Goal: Transaction & Acquisition: Book appointment/travel/reservation

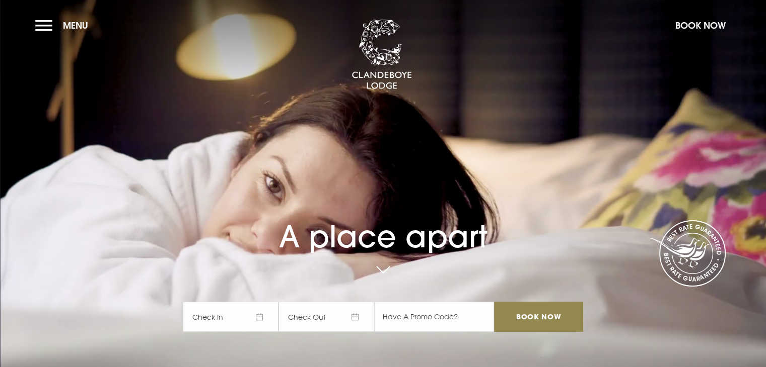
click at [240, 313] on span "Check In" at bounding box center [231, 317] width 96 height 30
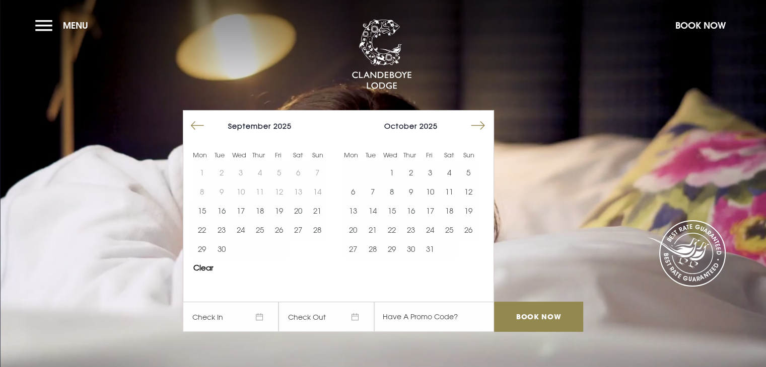
click at [479, 123] on button "Move forward to switch to the next month." at bounding box center [477, 125] width 19 height 19
click at [358, 194] on button "5" at bounding box center [352, 191] width 19 height 19
click at [372, 192] on button "6" at bounding box center [371, 191] width 19 height 19
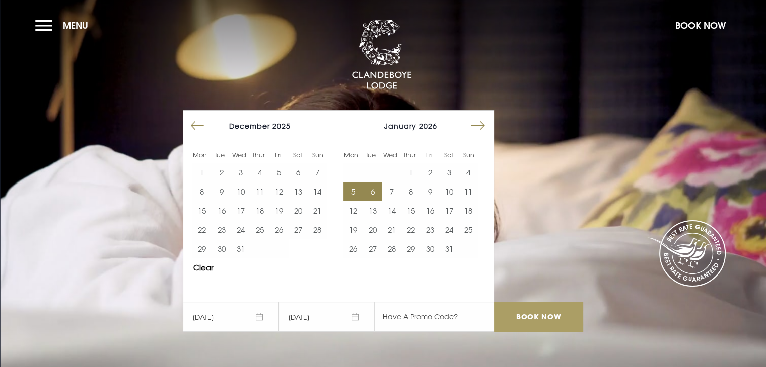
click at [530, 318] on input "Book Now" at bounding box center [538, 317] width 89 height 30
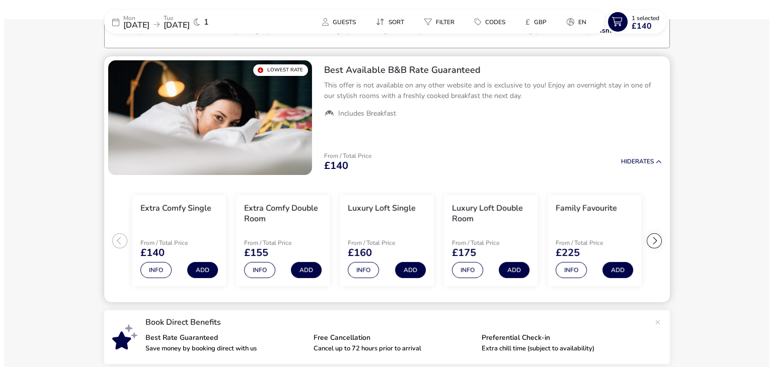
scroll to position [81, 0]
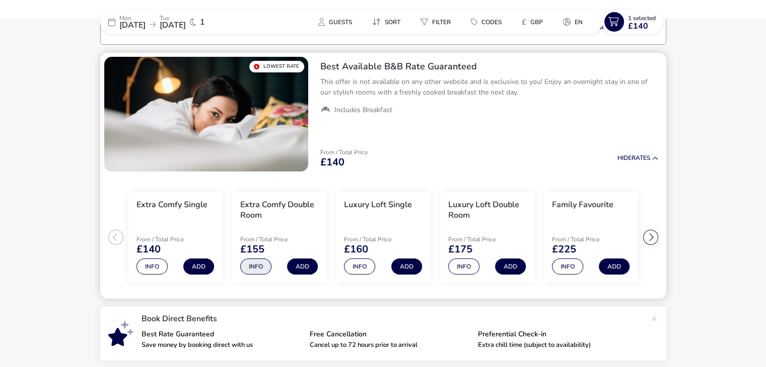
click at [260, 269] on button "Info" at bounding box center [255, 267] width 31 height 16
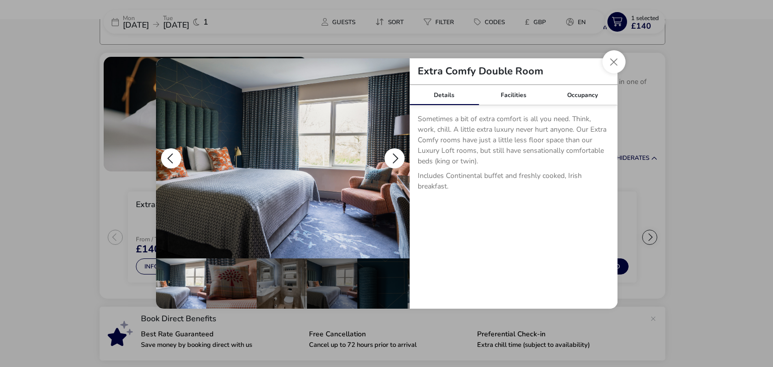
click at [392, 157] on button "details" at bounding box center [395, 158] width 20 height 20
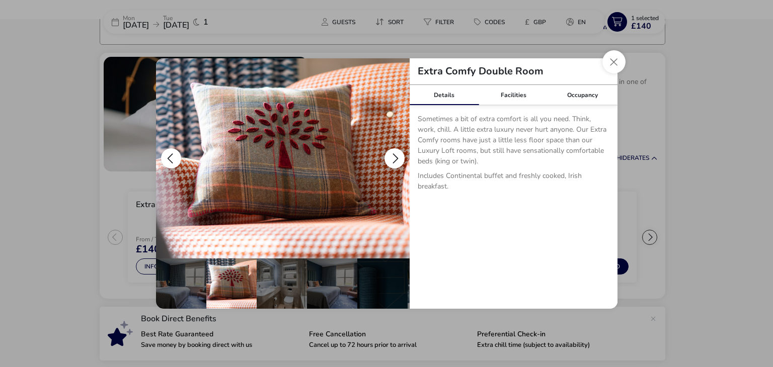
click at [392, 157] on button "details" at bounding box center [395, 158] width 20 height 20
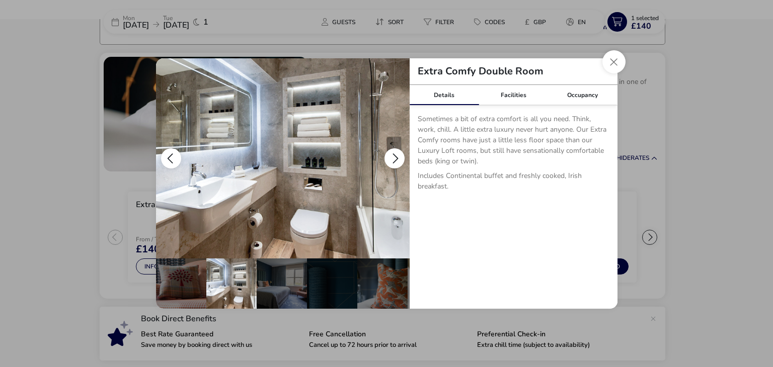
click at [392, 157] on button "details" at bounding box center [395, 158] width 20 height 20
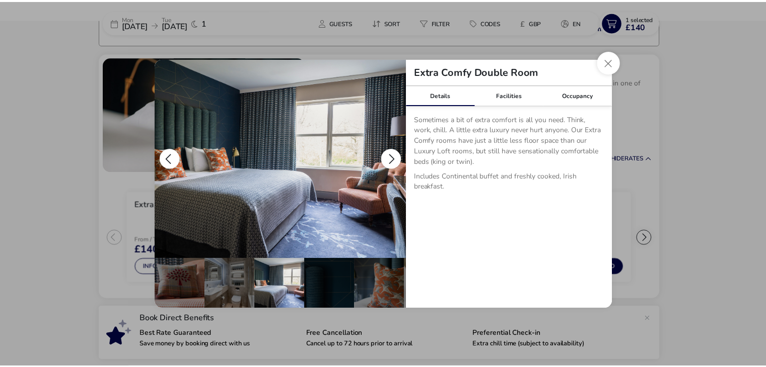
scroll to position [0, 99]
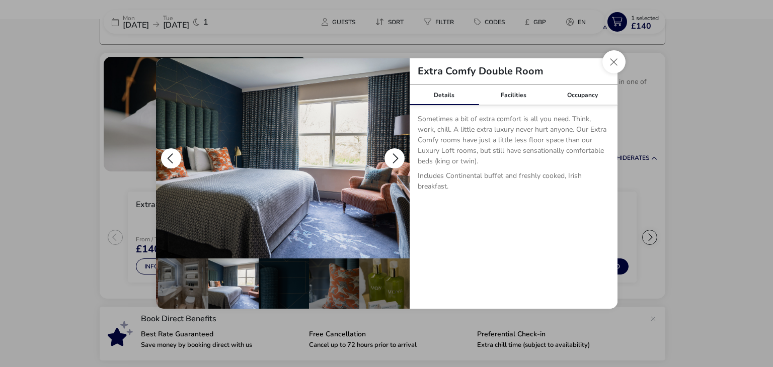
click at [392, 157] on button "details" at bounding box center [395, 158] width 20 height 20
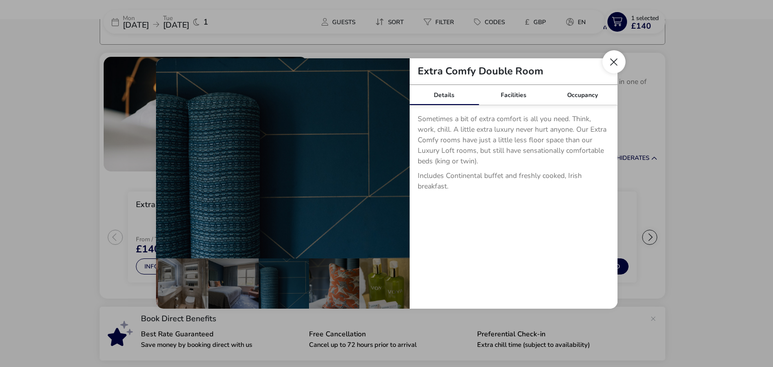
click at [617, 67] on button "Close dialog" at bounding box center [614, 61] width 23 height 23
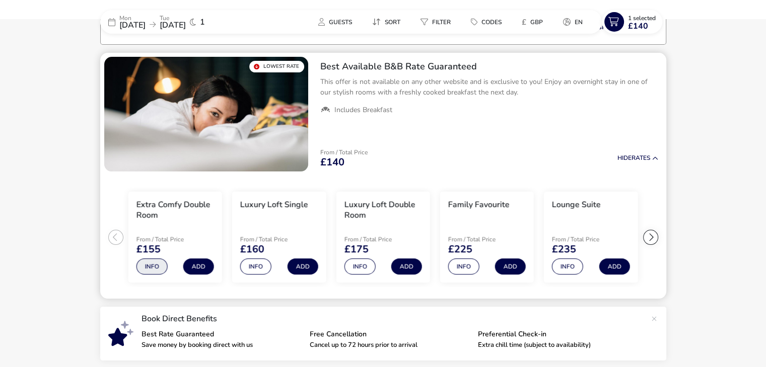
click at [149, 267] on button "Info" at bounding box center [151, 267] width 31 height 16
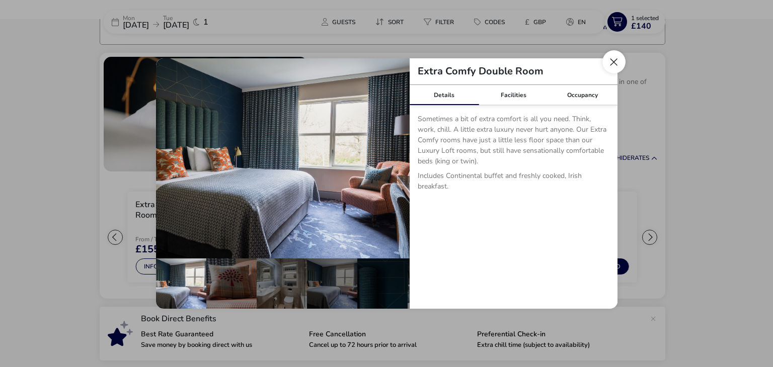
click at [610, 65] on button "Close dialog" at bounding box center [614, 61] width 23 height 23
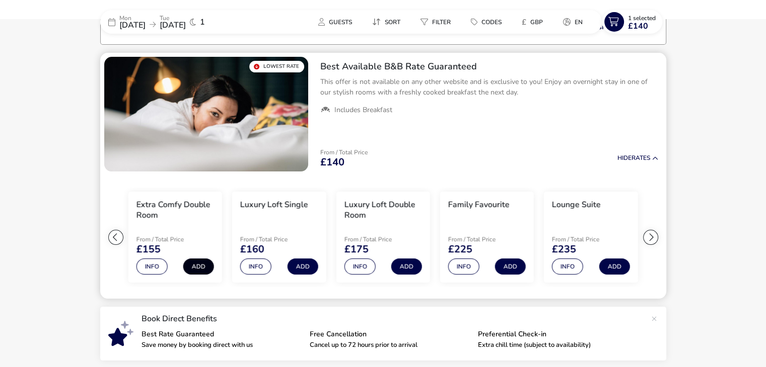
click at [197, 264] on button "Add" at bounding box center [198, 267] width 31 height 16
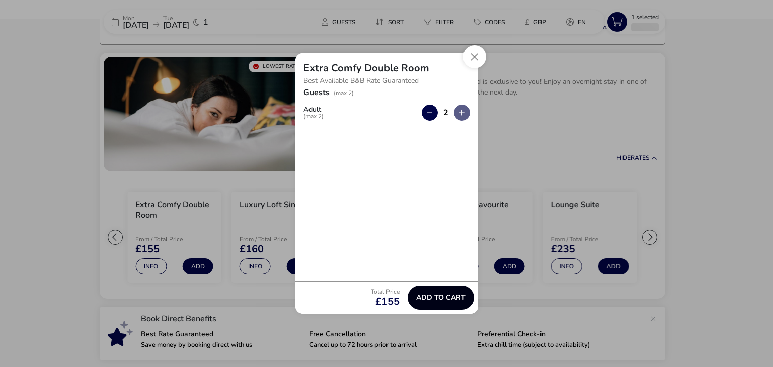
click at [441, 295] on span "Add to cart" at bounding box center [440, 298] width 49 height 8
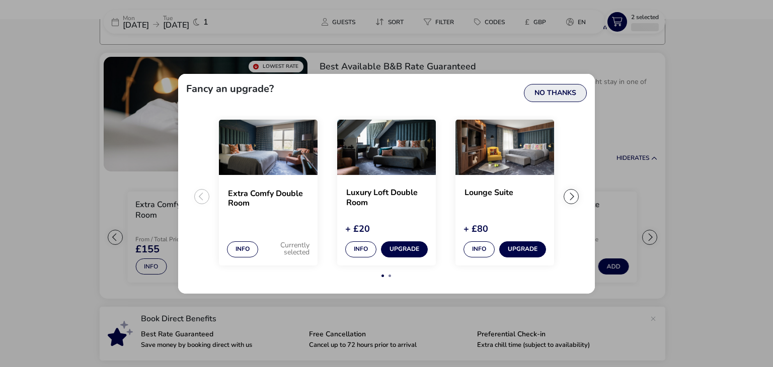
click at [565, 97] on button "No Thanks" at bounding box center [555, 93] width 63 height 18
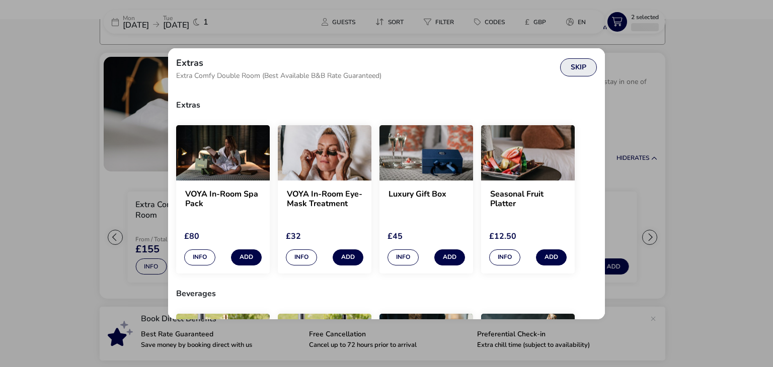
click at [582, 73] on button "Skip" at bounding box center [578, 67] width 37 height 18
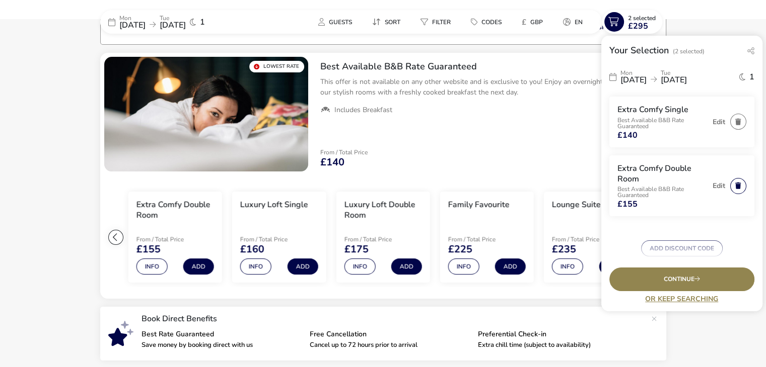
click at [731, 191] on button "button" at bounding box center [738, 186] width 16 height 16
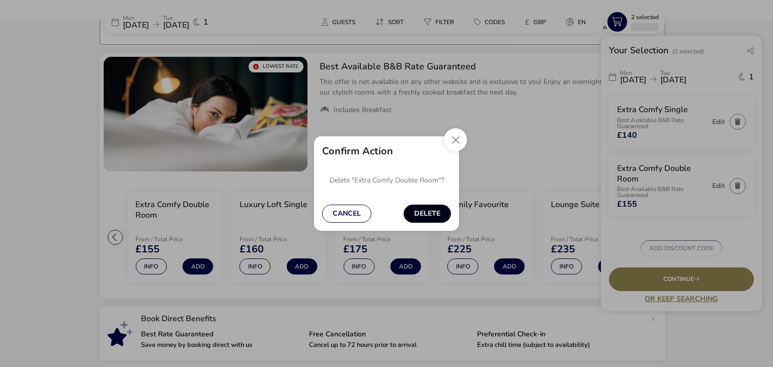
click at [421, 212] on button "Delete" at bounding box center [427, 214] width 47 height 18
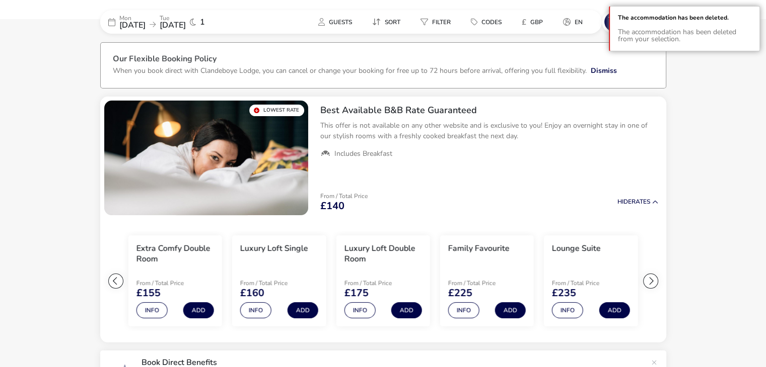
scroll to position [0, 0]
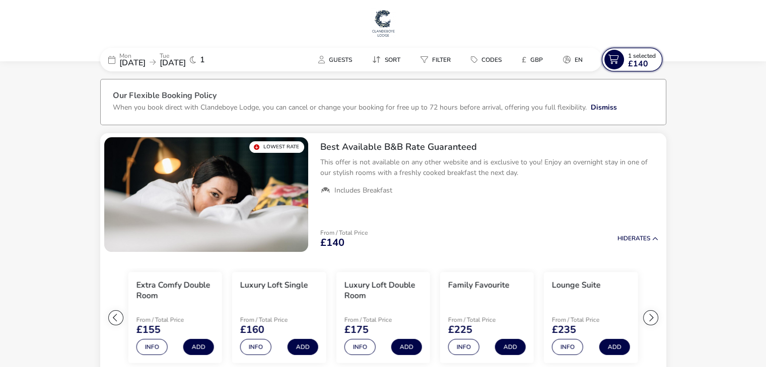
click at [638, 63] on span "£140" at bounding box center [638, 64] width 20 height 8
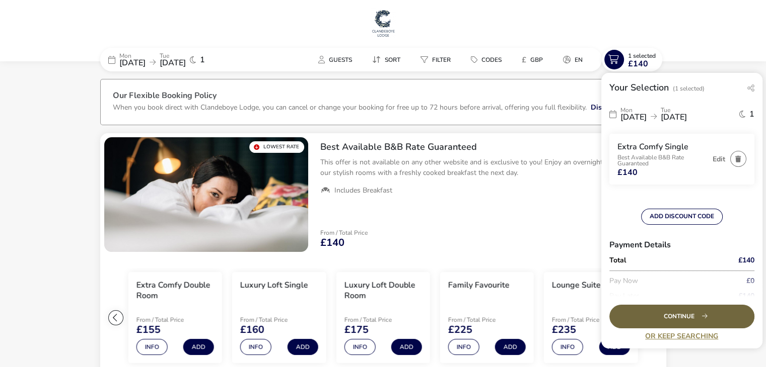
click at [711, 313] on div "Continue" at bounding box center [681, 317] width 145 height 24
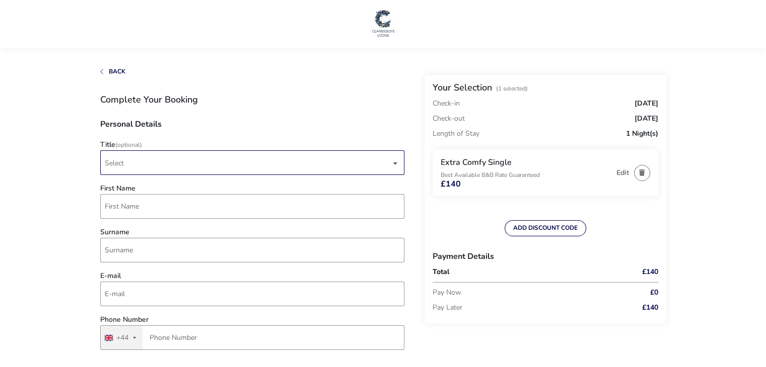
click at [179, 160] on span "Select" at bounding box center [248, 163] width 286 height 24
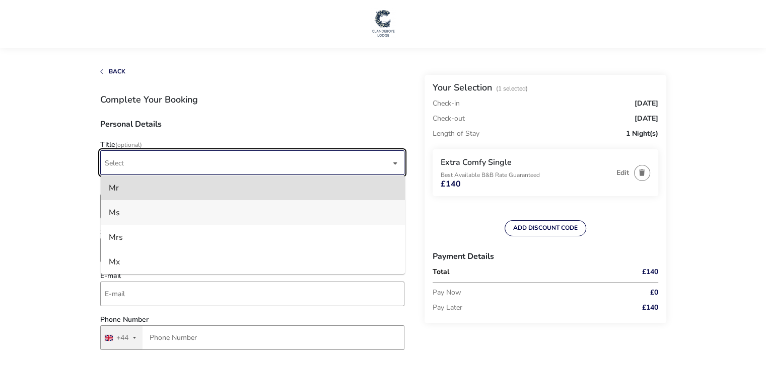
click at [137, 214] on li "Ms" at bounding box center [253, 212] width 304 height 25
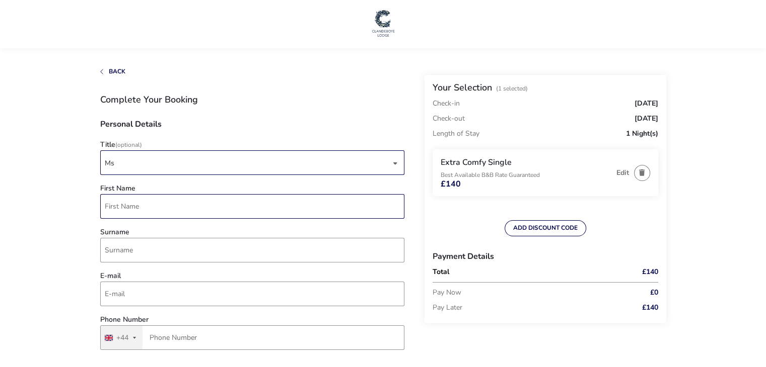
click at [130, 212] on input "First Name" at bounding box center [252, 206] width 304 height 25
type input "Victoria"
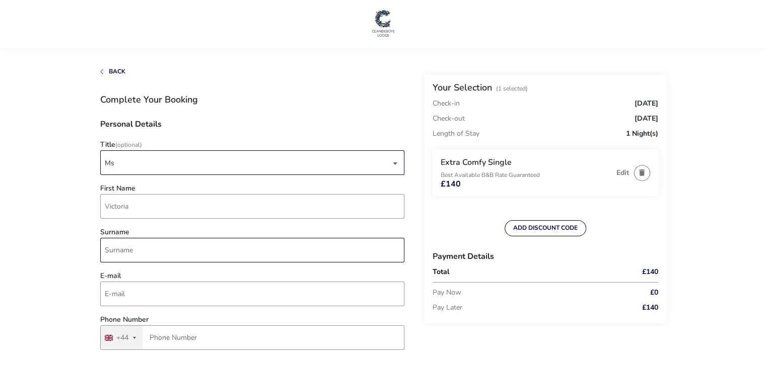
type input "[PERSON_NAME]"
type input "[PERSON_NAME][EMAIL_ADDRESS][PERSON_NAME][DOMAIN_NAME]"
type input "7552 232155"
type input "[STREET_ADDRESS]"
type input "Hyde"
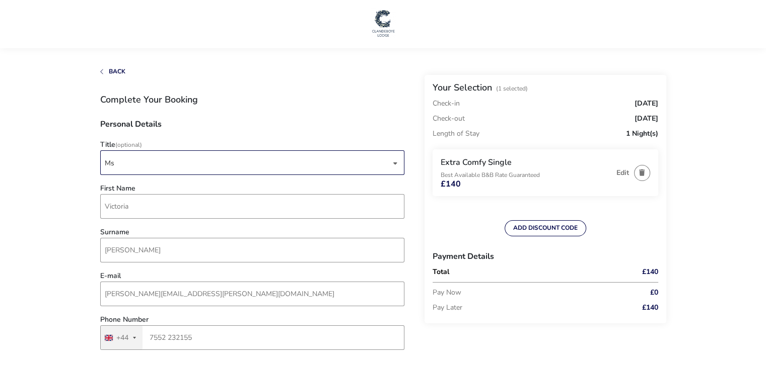
type input "Sk14 4ju"
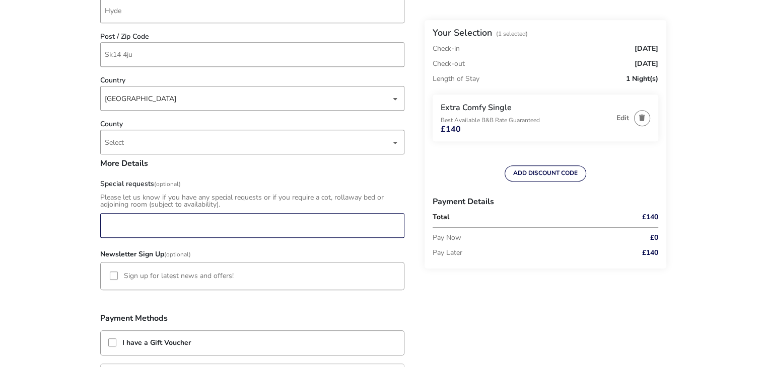
scroll to position [503, 0]
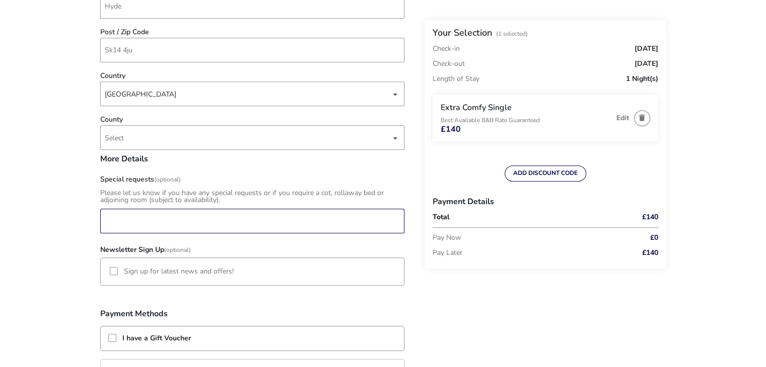
click at [182, 222] on input "Special requests (Optional)" at bounding box center [252, 221] width 304 height 25
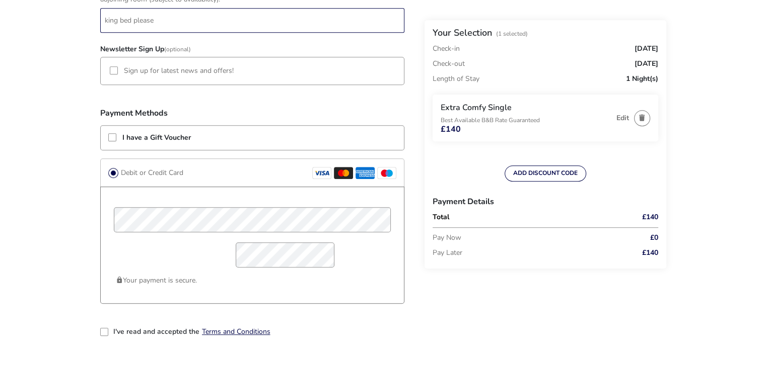
scroll to position [705, 0]
type input "king bed please"
click at [331, 333] on div "I've read and accepted the Terms and Conditions" at bounding box center [252, 340] width 304 height 24
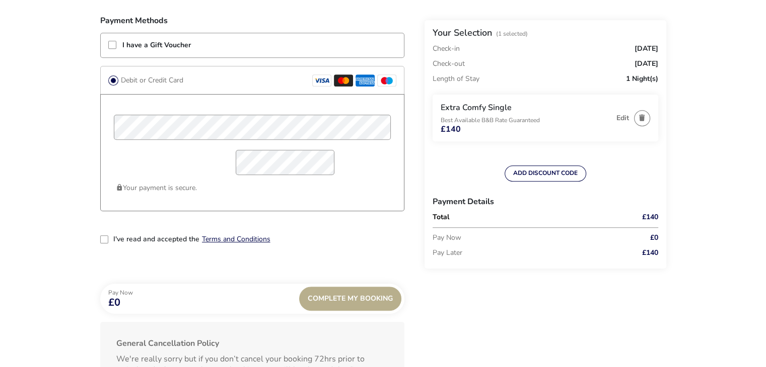
scroll to position [805, 0]
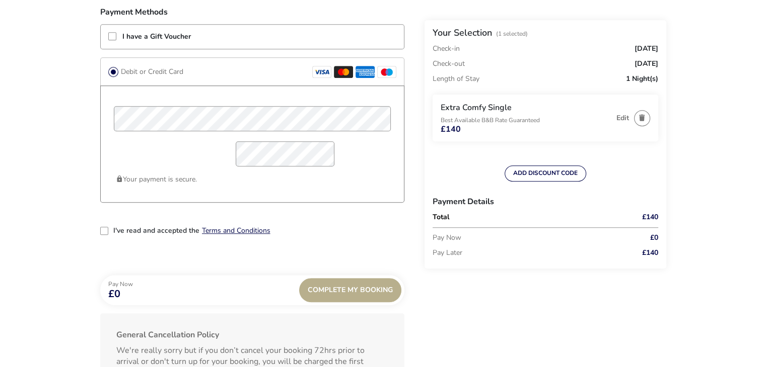
click at [104, 229] on div "2-term_condi" at bounding box center [104, 231] width 8 height 8
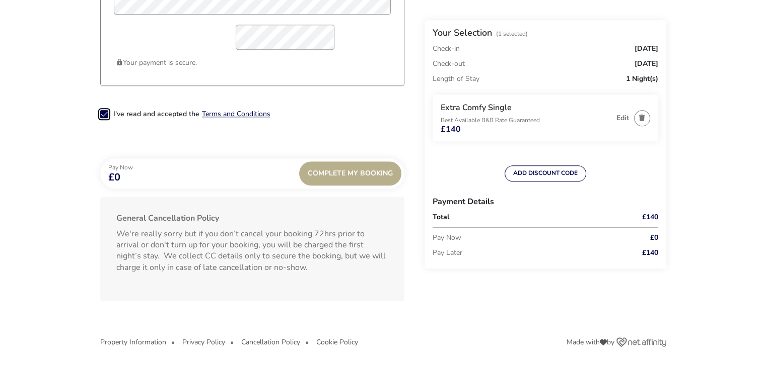
scroll to position [923, 0]
click at [340, 176] on div "Complete My Booking" at bounding box center [350, 174] width 102 height 24
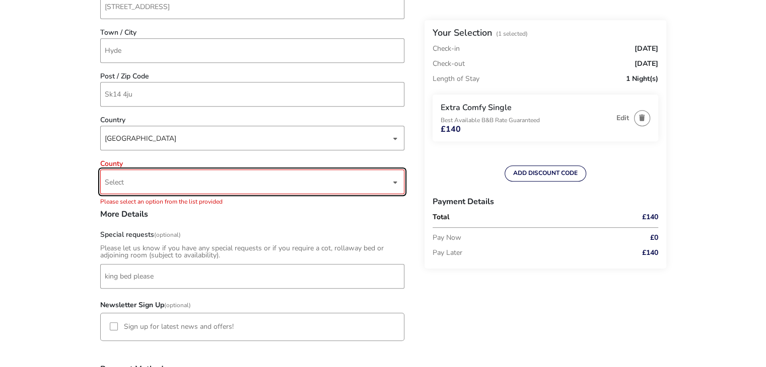
scroll to position [458, 0]
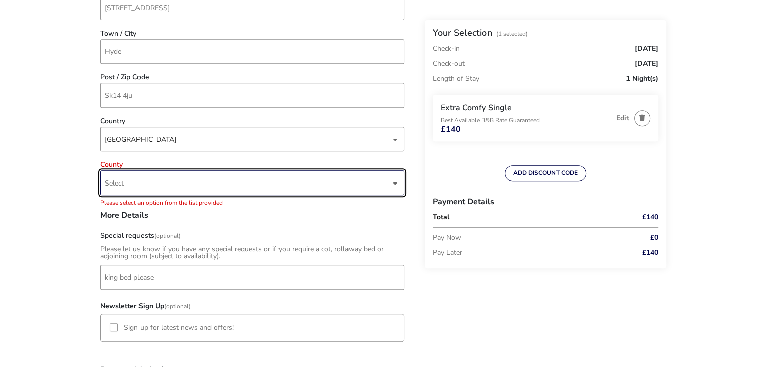
click at [187, 187] on span "Select" at bounding box center [248, 183] width 286 height 24
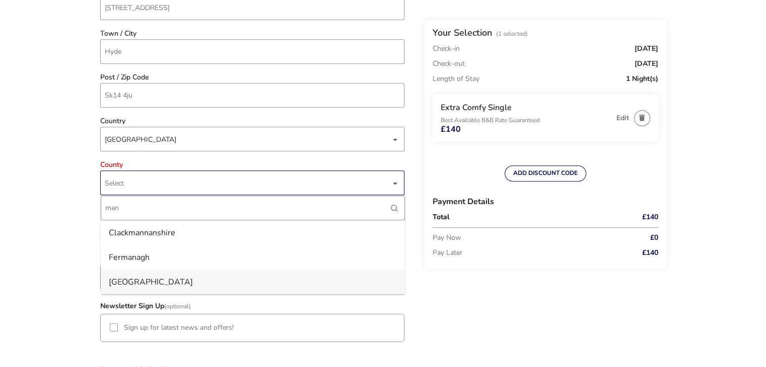
type input "man"
click at [163, 278] on li "[GEOGRAPHIC_DATA]" at bounding box center [253, 282] width 304 height 25
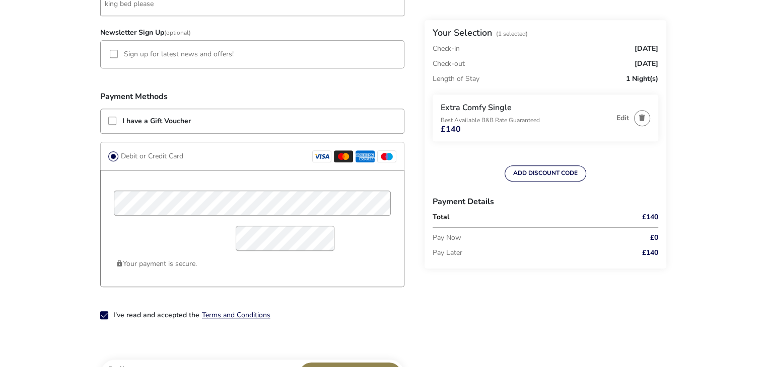
scroll to position [810, 0]
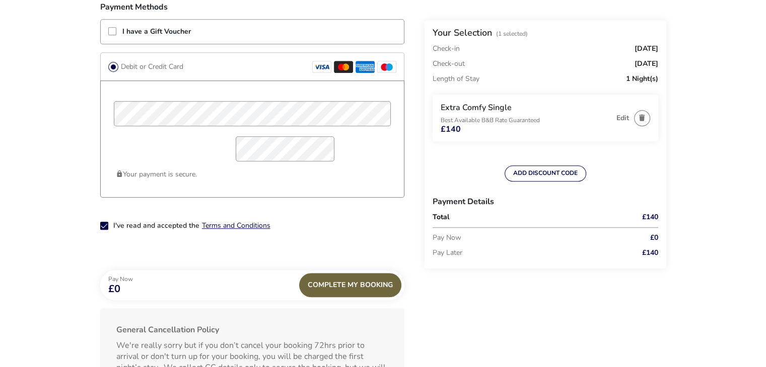
click at [368, 286] on div "Complete My Booking" at bounding box center [350, 285] width 102 height 24
